Goal: Task Accomplishment & Management: Use online tool/utility

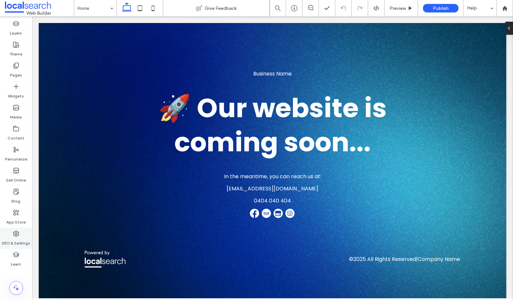
click at [15, 233] on use at bounding box center [15, 233] width 5 height 5
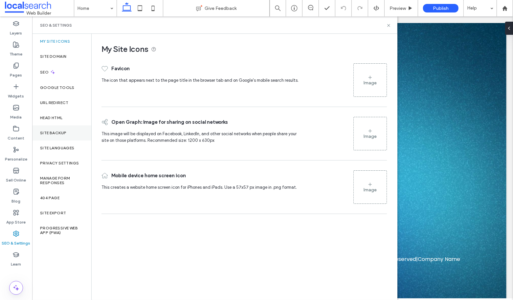
click at [59, 130] on div "Site Backup" at bounding box center [61, 132] width 59 height 15
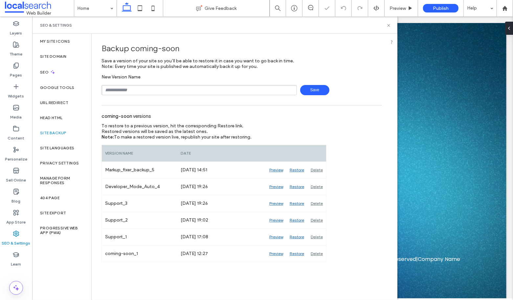
click at [160, 87] on input "text" at bounding box center [198, 90] width 195 height 10
type input "*********"
click at [315, 88] on span "Save" at bounding box center [314, 90] width 29 height 10
click at [388, 25] on icon at bounding box center [388, 25] width 5 height 5
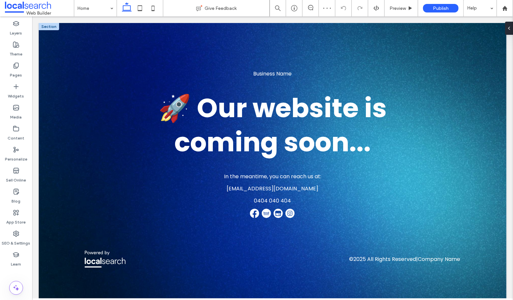
click at [45, 28] on div at bounding box center [48, 26] width 20 height 7
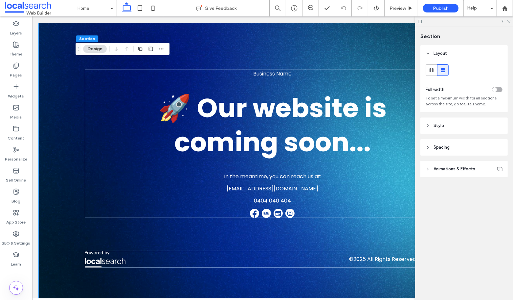
click at [453, 127] on header "Style" at bounding box center [463, 126] width 87 height 16
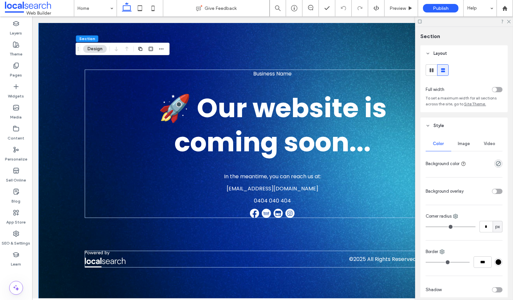
click at [466, 141] on div "Image" at bounding box center [464, 144] width 26 height 14
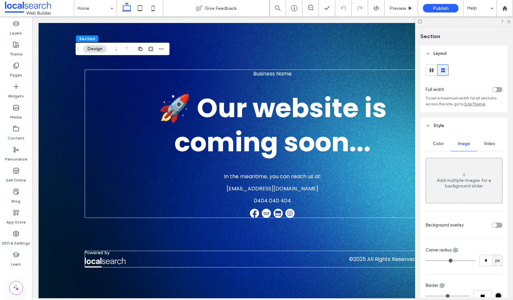
scroll to position [15, 0]
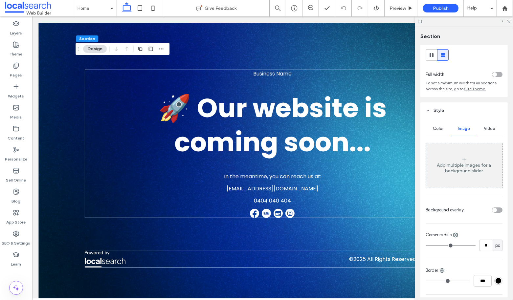
click at [52, 113] on div "Business Name 🚀 Our website is coming soon... In the meantime, you can reach us…" at bounding box center [272, 169] width 468 height 292
click at [492, 126] on span "Video" at bounding box center [489, 128] width 11 height 5
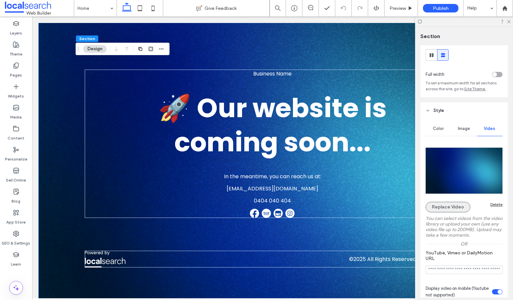
click at [444, 208] on button "Replace Video" at bounding box center [448, 207] width 45 height 11
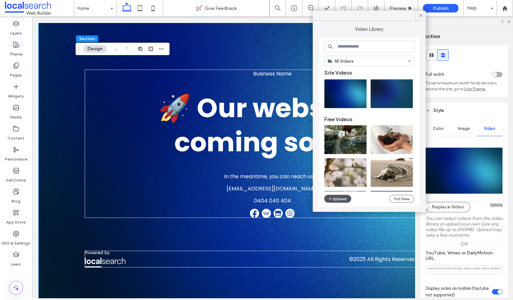
click at [335, 199] on button "Upload" at bounding box center [337, 199] width 27 height 8
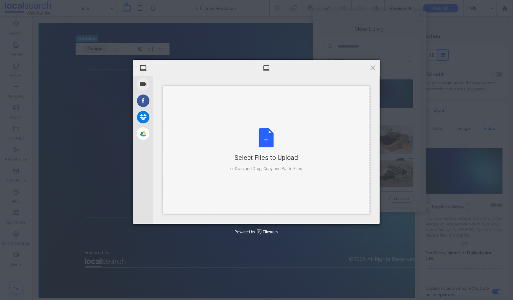
click at [254, 156] on div "Select Files to Upload" at bounding box center [266, 157] width 72 height 9
click at [372, 69] on span at bounding box center [372, 67] width 7 height 7
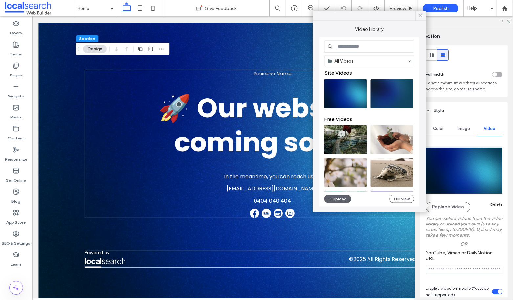
click at [422, 16] on icon at bounding box center [421, 16] width 6 height 6
click at [422, 16] on div "Publish" at bounding box center [441, 8] width 46 height 16
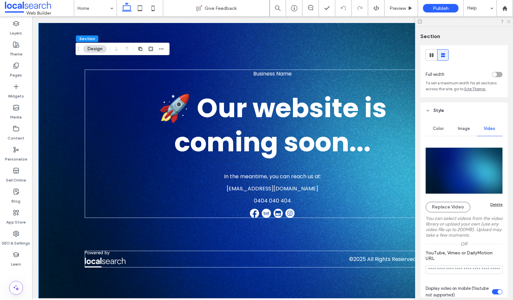
click at [510, 21] on icon at bounding box center [508, 21] width 4 height 4
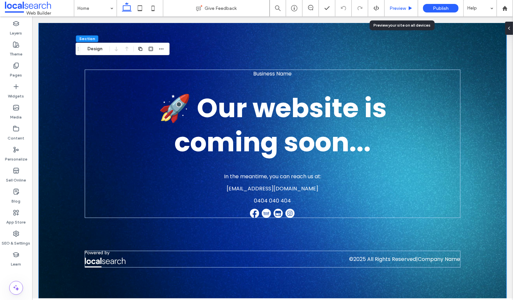
click at [403, 11] on span "Preview" at bounding box center [397, 9] width 16 height 6
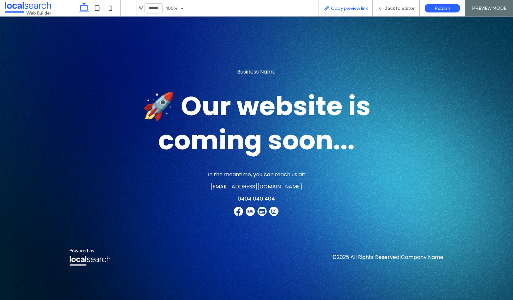
click at [350, 12] on div "Copy preview link" at bounding box center [345, 8] width 54 height 16
click at [353, 8] on span "Copy preview link" at bounding box center [349, 9] width 36 height 6
